Goal: Task Accomplishment & Management: Use online tool/utility

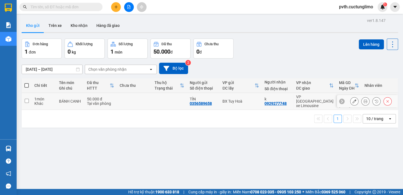
click at [27, 99] on input "checkbox" at bounding box center [27, 101] width 4 height 4
checkbox input "true"
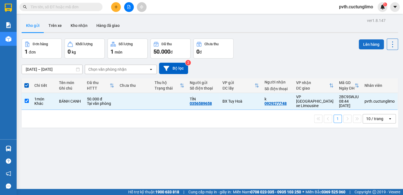
click at [364, 43] on button "Lên hàng" at bounding box center [371, 44] width 25 height 10
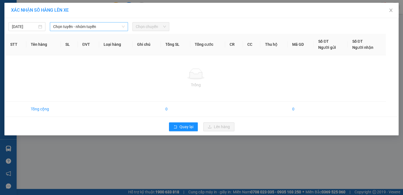
click at [107, 22] on span "Chọn tuyến - nhóm tuyến" at bounding box center [88, 26] width 71 height 8
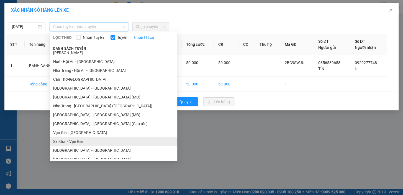
scroll to position [123, 0]
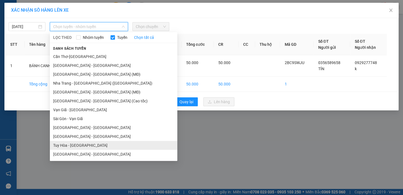
click at [80, 144] on li "Tuy Hòa - [GEOGRAPHIC_DATA]" at bounding box center [113, 145] width 127 height 9
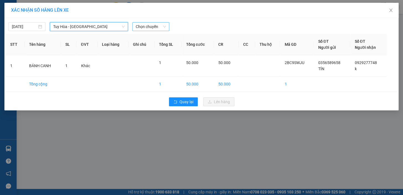
click at [145, 26] on span "Chọn chuyến" at bounding box center [151, 26] width 30 height 8
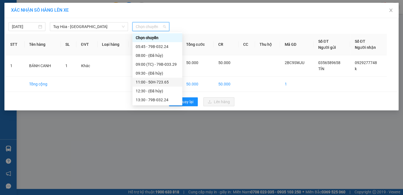
click at [157, 83] on div "11:00 - 50H-723.65" at bounding box center [157, 82] width 43 height 6
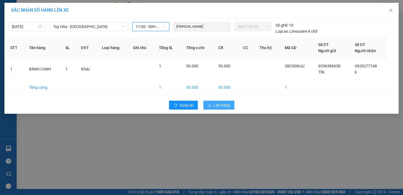
click at [212, 104] on button "Lên hàng" at bounding box center [218, 105] width 31 height 9
